Goal: Task Accomplishment & Management: Use online tool/utility

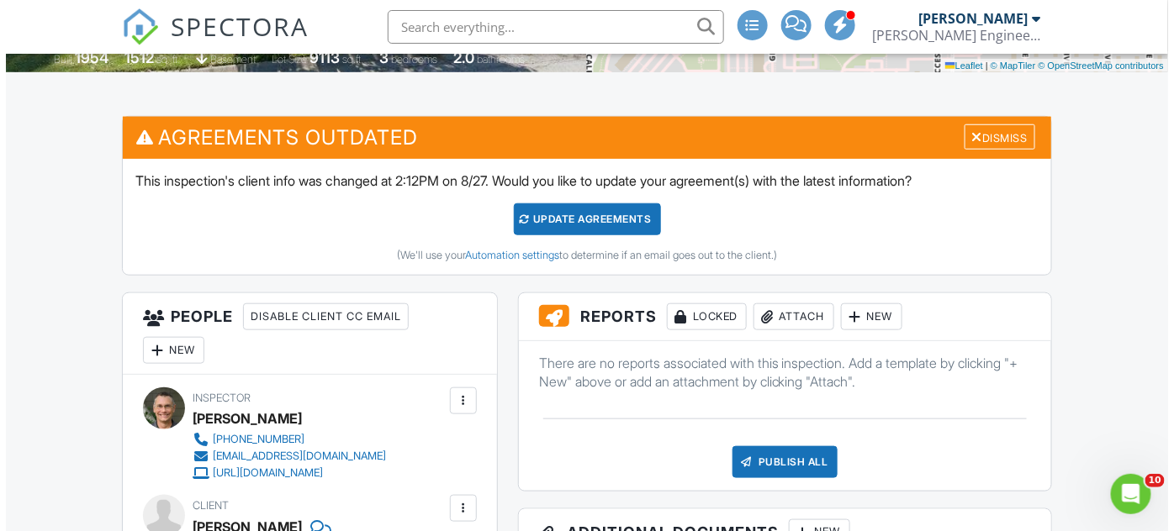
scroll to position [382, 0]
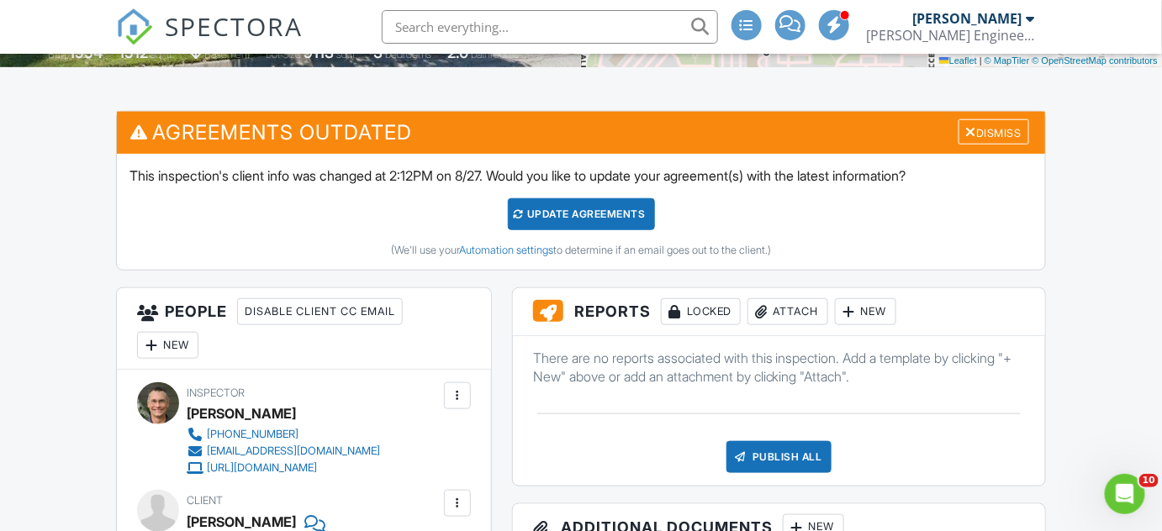
click at [796, 306] on div "Attach" at bounding box center [788, 312] width 81 height 27
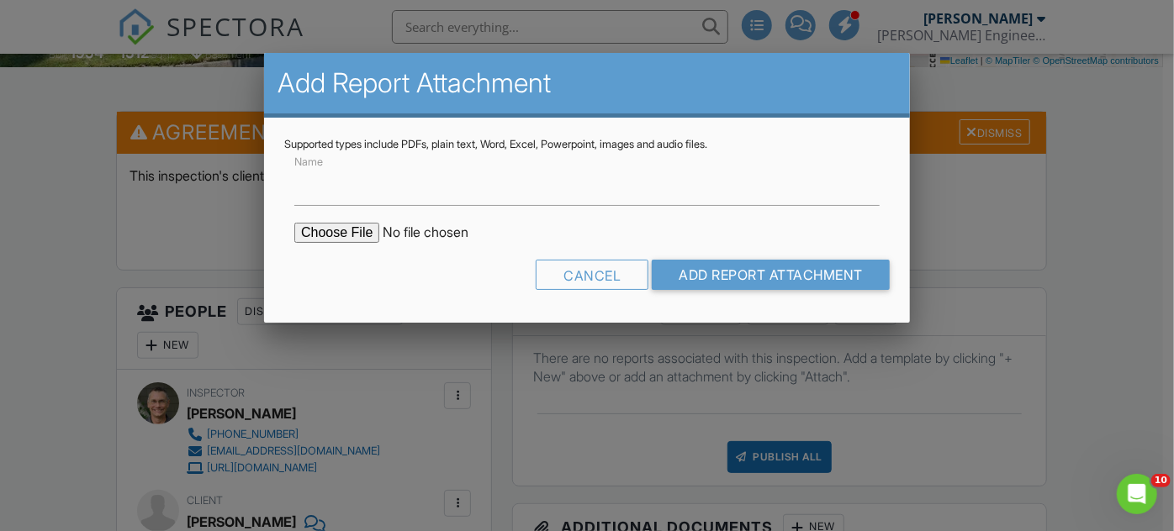
click at [336, 235] on input "file" at bounding box center [437, 233] width 286 height 20
type input "C:\fakepath\[STREET_ADDRESS]pdf"
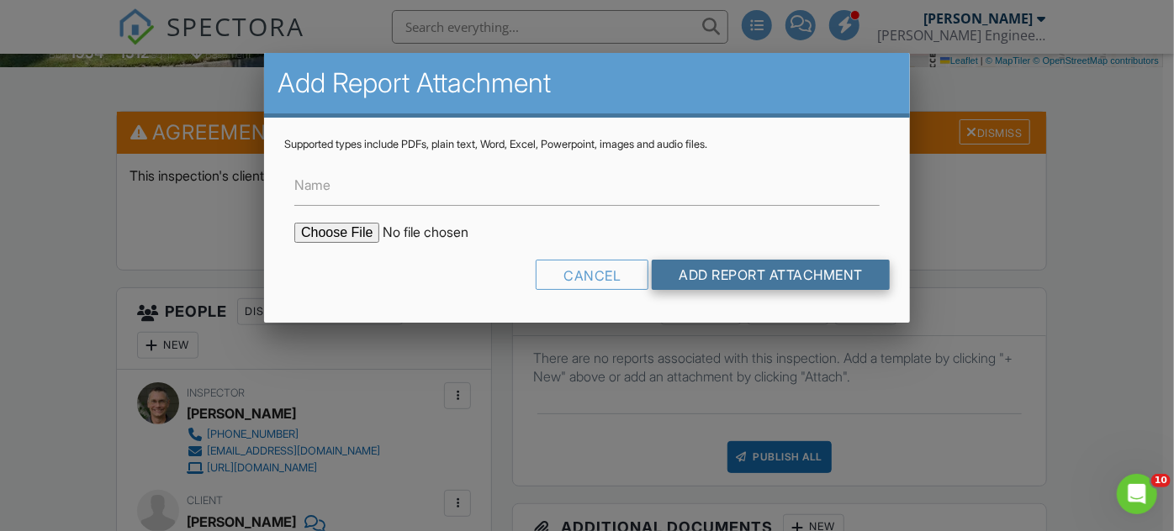
click at [707, 272] on input "Add Report Attachment" at bounding box center [771, 275] width 238 height 30
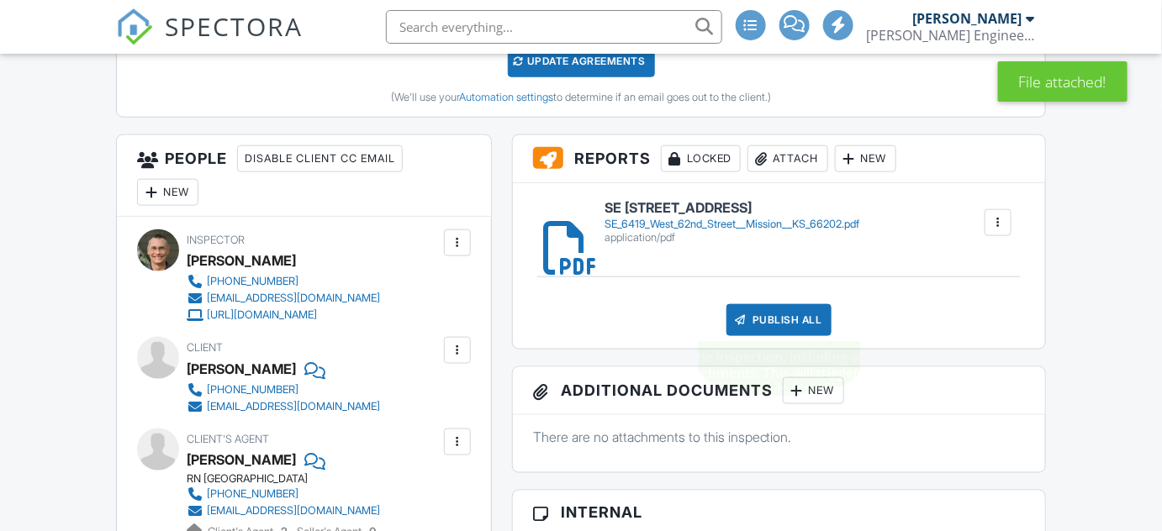
click at [781, 320] on div "Publish All" at bounding box center [779, 320] width 105 height 32
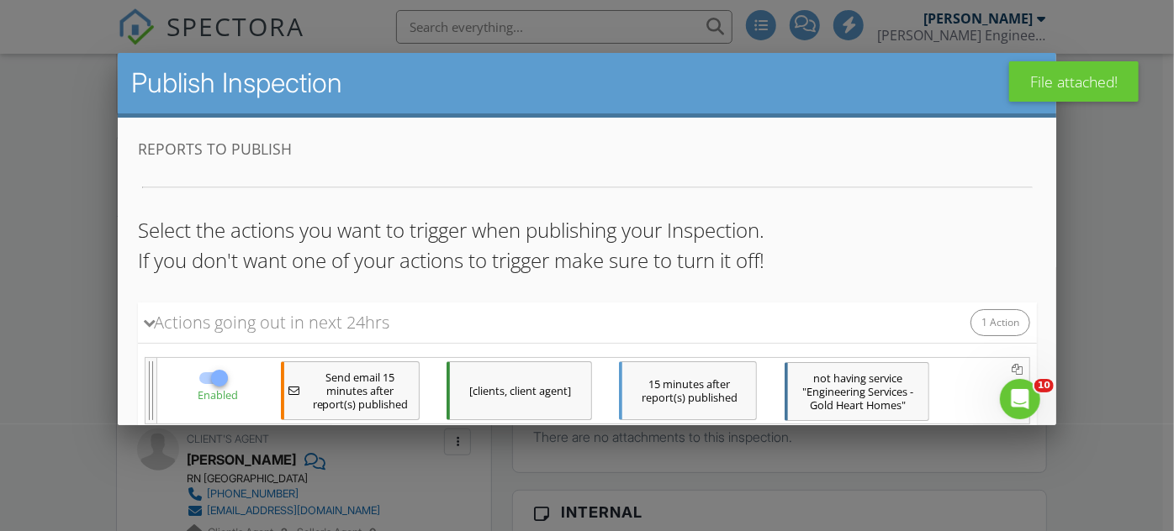
scroll to position [98, 0]
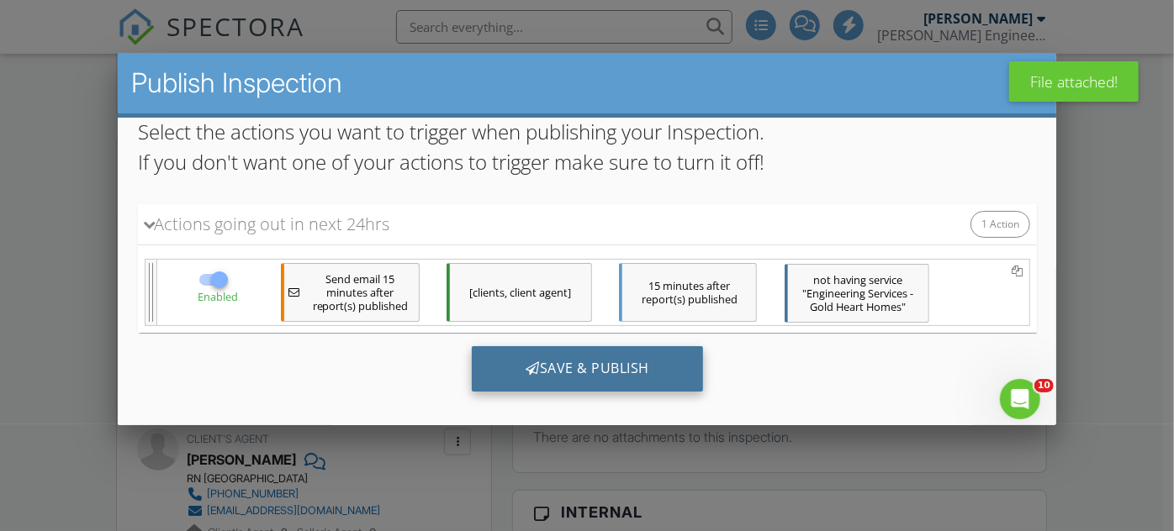
click at [531, 369] on div "Save & Publish" at bounding box center [586, 368] width 231 height 45
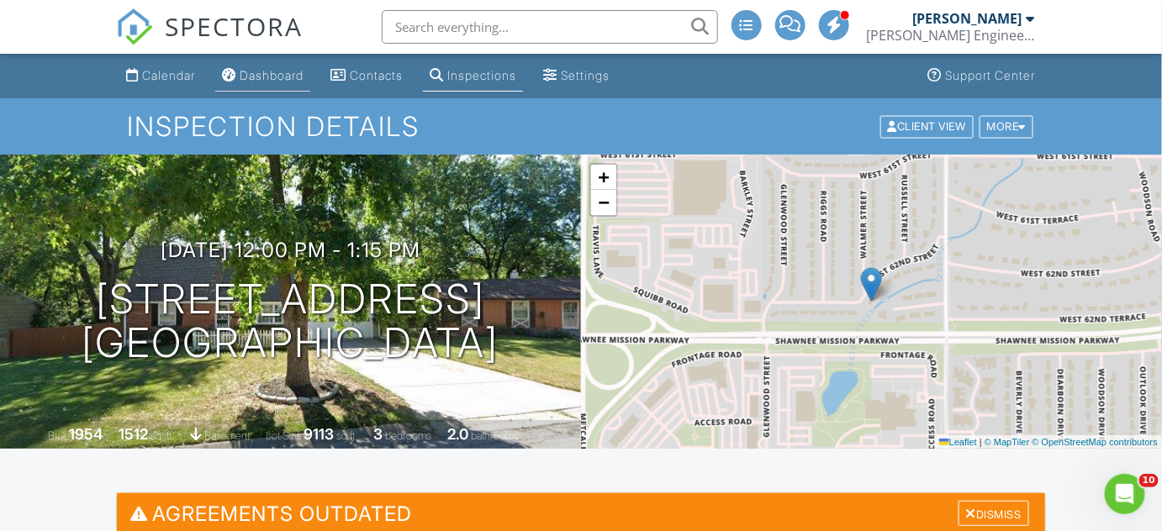
click at [265, 75] on div "Dashboard" at bounding box center [272, 75] width 64 height 14
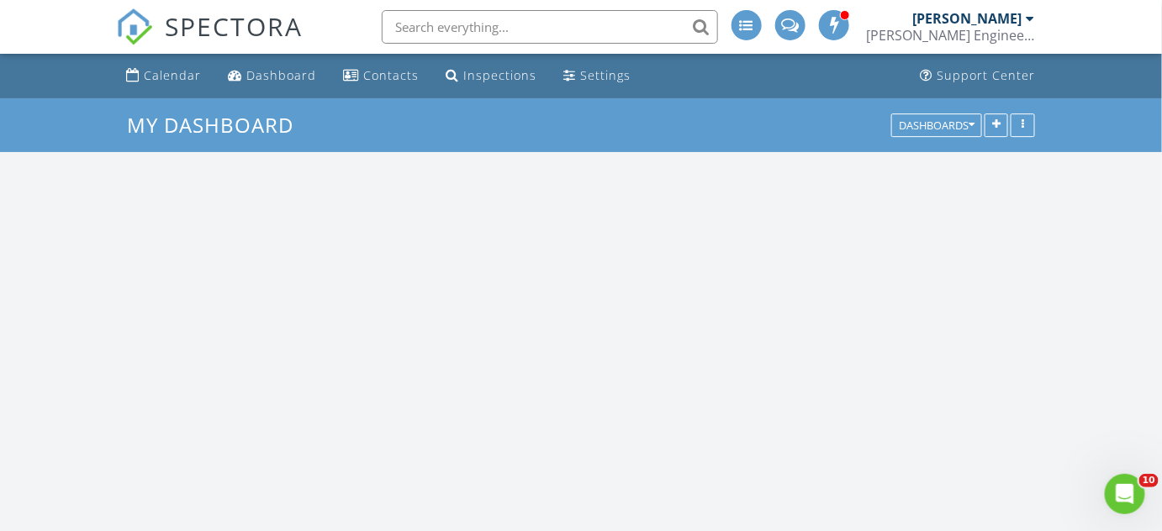
scroll to position [1387, 1187]
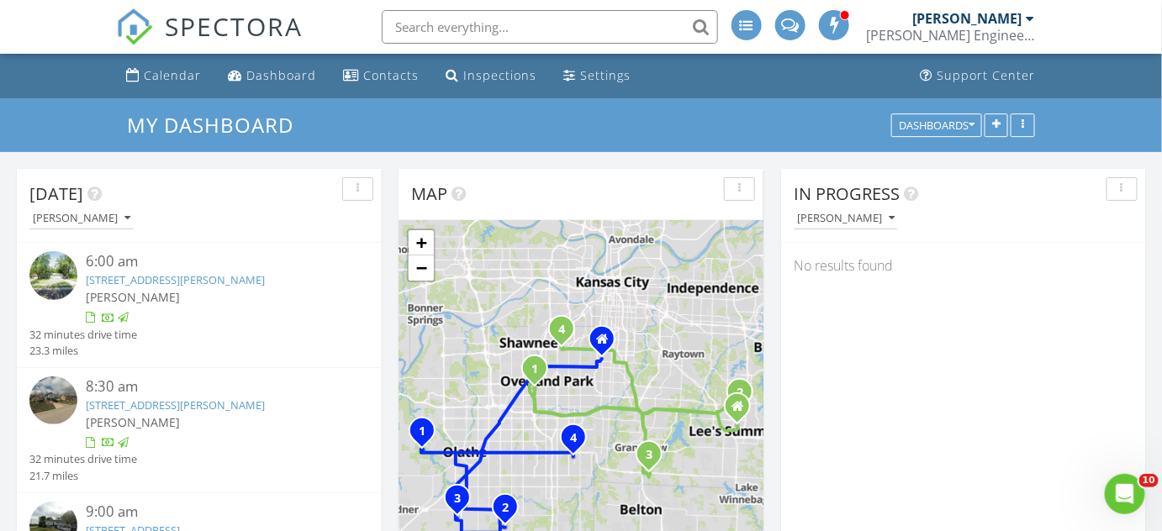
scroll to position [8, 8]
